Goal: Information Seeking & Learning: Check status

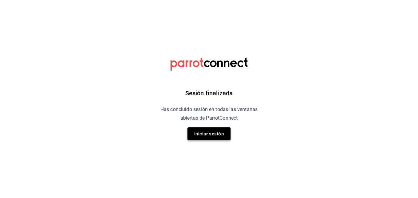
click at [218, 130] on button "Iniciar sesión" at bounding box center [209, 133] width 43 height 13
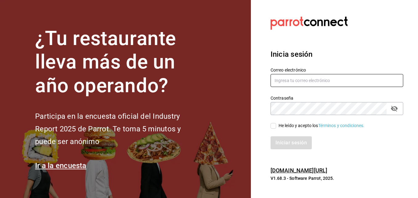
type input "erick.felipe@grupocosteno.com"
click at [272, 125] on input "He leído y acepto los Términos y condiciones." at bounding box center [274, 126] width 6 height 6
checkbox input "true"
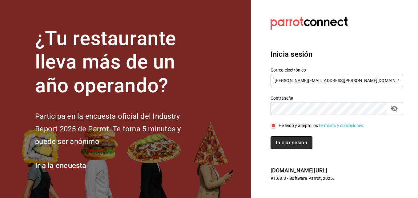
click at [276, 136] on button "Iniciar sesión" at bounding box center [292, 142] width 42 height 13
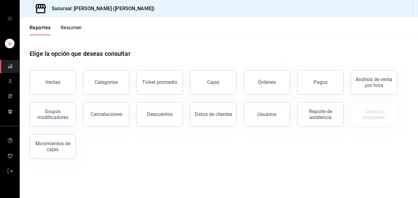
click at [75, 25] on button "Resumen" at bounding box center [71, 30] width 21 height 10
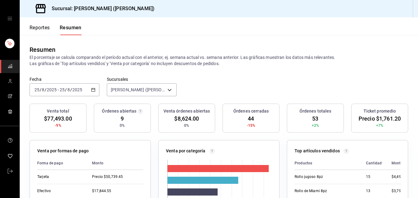
click at [63, 94] on div "[DATE] [DATE] - [DATE] [DATE]" at bounding box center [65, 89] width 70 height 13
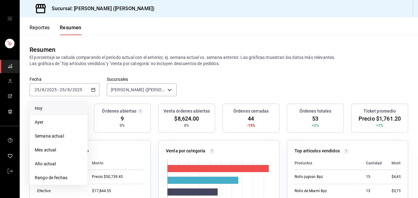
click at [67, 111] on span "Hoy" at bounding box center [59, 108] width 48 height 6
